Goal: Task Accomplishment & Management: Complete application form

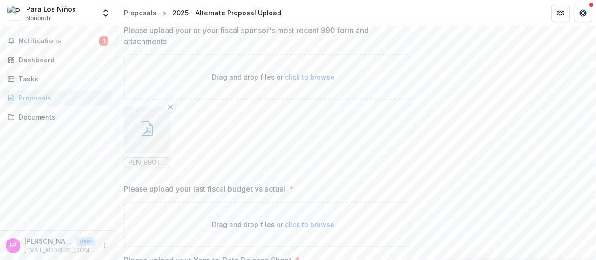
scroll to position [1095, 0]
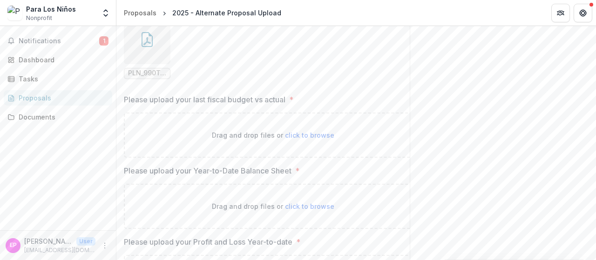
click at [249, 132] on p "Drag and drop files or click to browse" at bounding box center [273, 135] width 122 height 10
type input "**********"
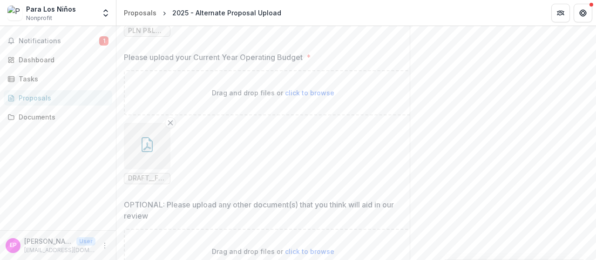
scroll to position [1641, 0]
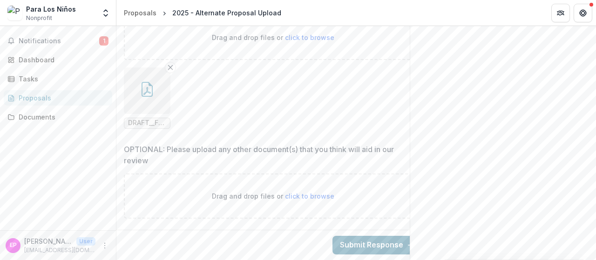
click at [356, 236] on button "Submit Response" at bounding box center [377, 245] width 89 height 19
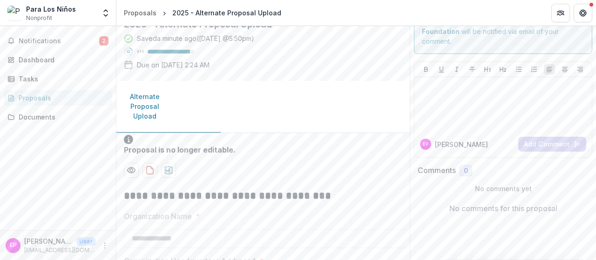
scroll to position [0, 0]
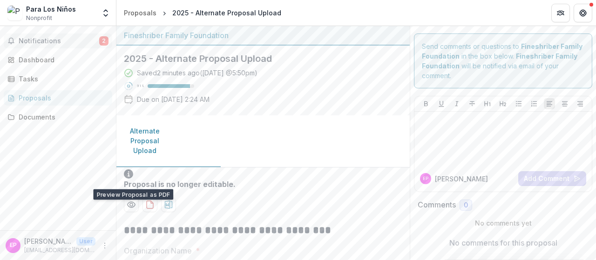
click at [51, 41] on span "Notifications" at bounding box center [59, 41] width 81 height 8
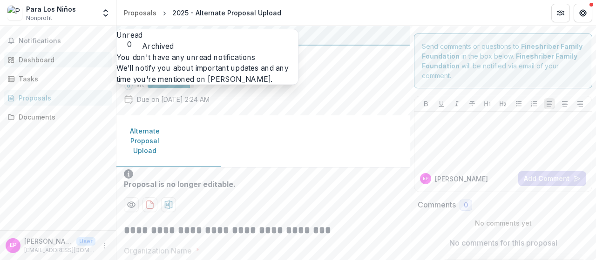
click at [56, 56] on div "Dashboard" at bounding box center [62, 60] width 86 height 10
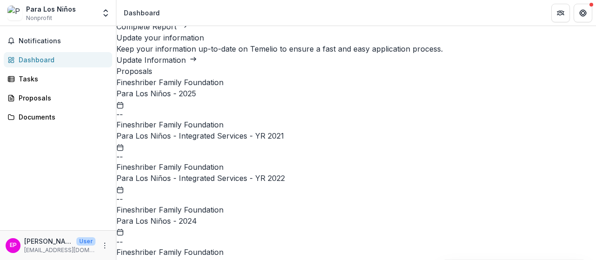
scroll to position [84, 0]
